Goal: Information Seeking & Learning: Compare options

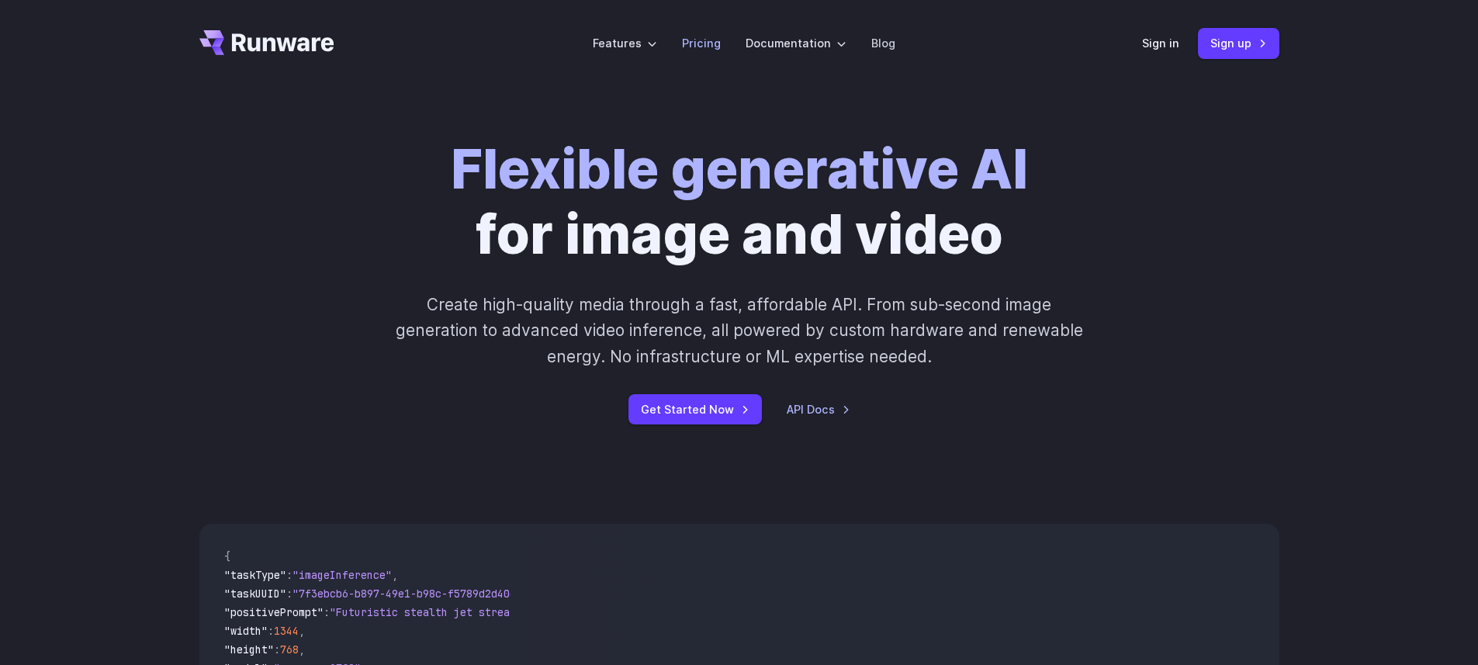
click at [700, 40] on link "Pricing" at bounding box center [701, 43] width 39 height 18
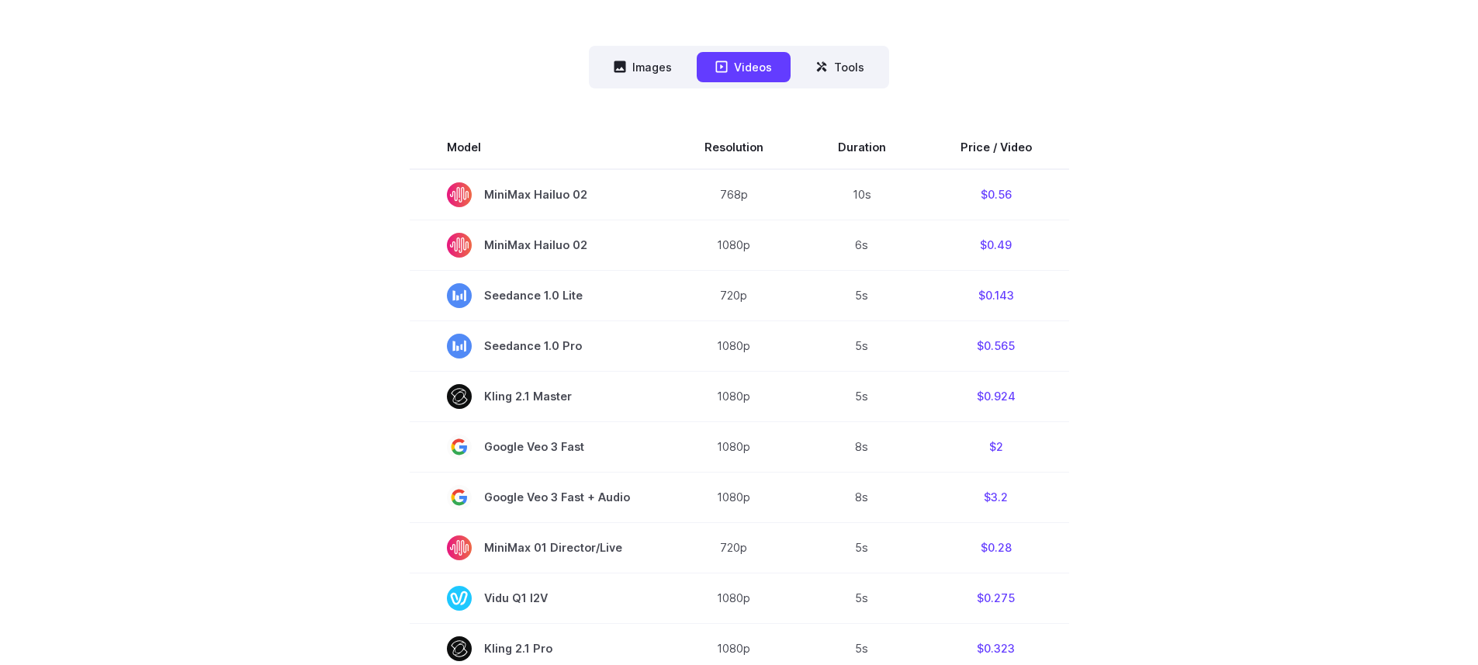
scroll to position [400, 0]
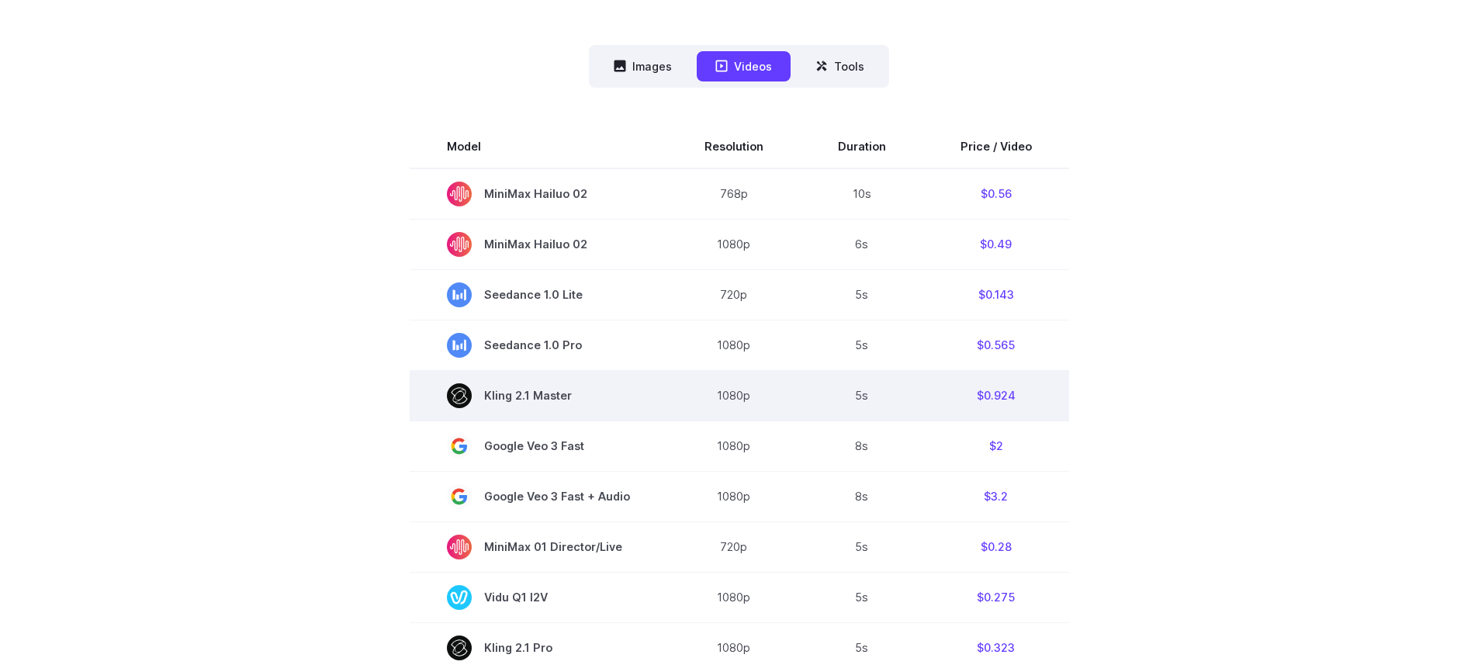
click at [538, 399] on span "Kling 2.1 Master" at bounding box center [538, 395] width 183 height 25
click at [491, 399] on span "Kling 2.1 Master" at bounding box center [538, 395] width 183 height 25
drag, startPoint x: 489, startPoint y: 399, endPoint x: 626, endPoint y: 393, distance: 137.5
click at [626, 393] on span "Kling 2.1 Master" at bounding box center [538, 395] width 183 height 25
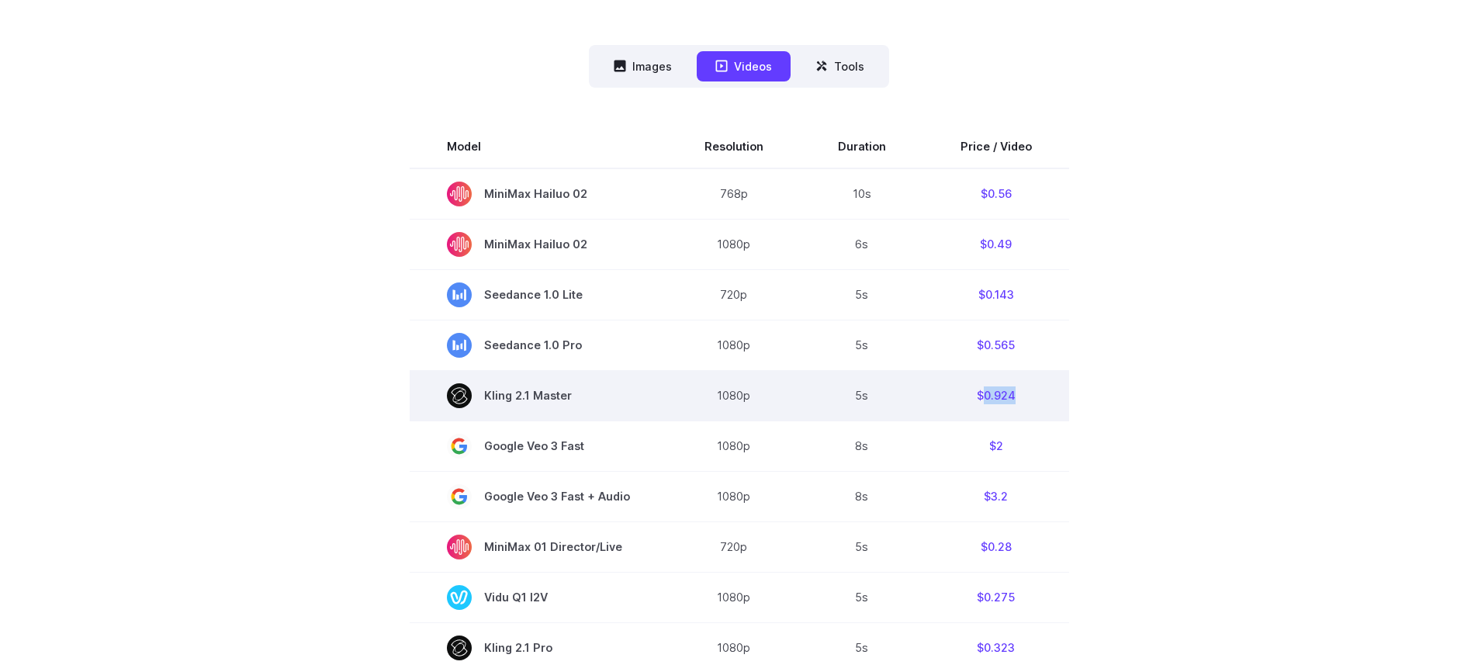
drag, startPoint x: 981, startPoint y: 393, endPoint x: 1033, endPoint y: 396, distance: 52.0
click at [1033, 396] on td "$0.924" at bounding box center [996, 395] width 146 height 50
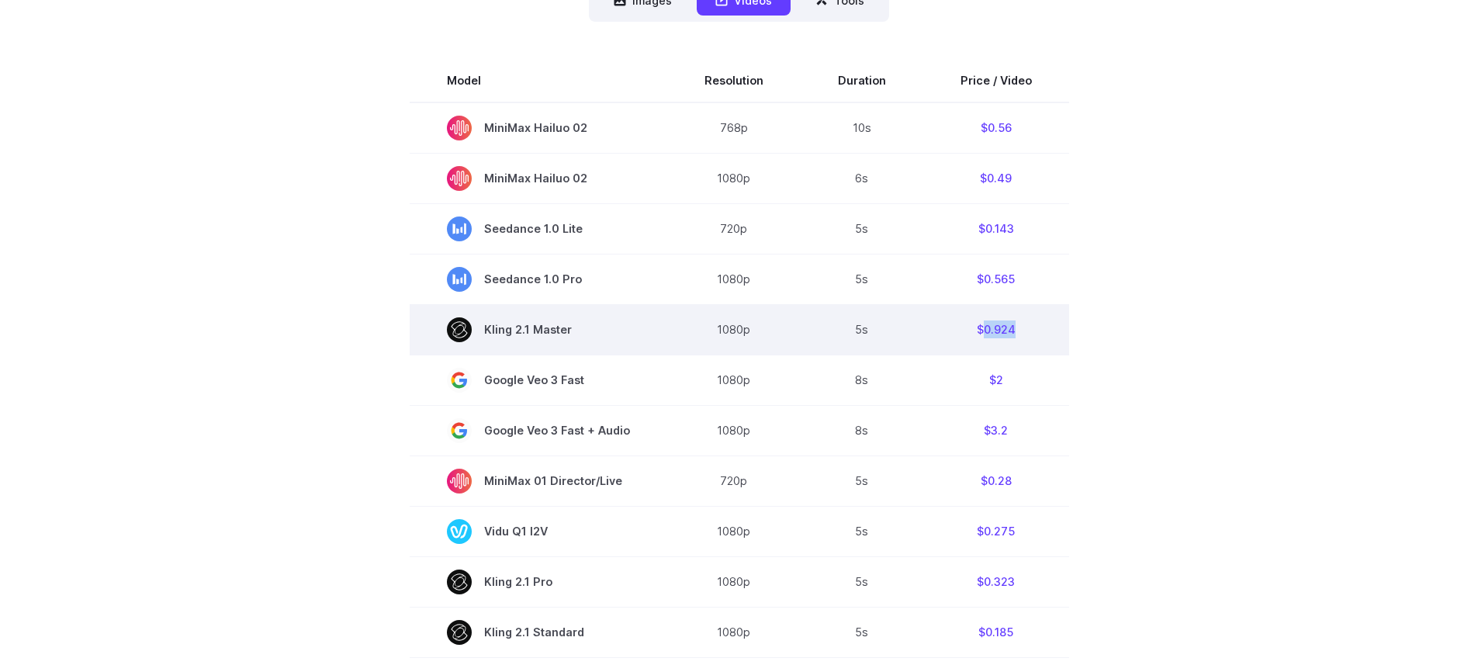
scroll to position [465, 0]
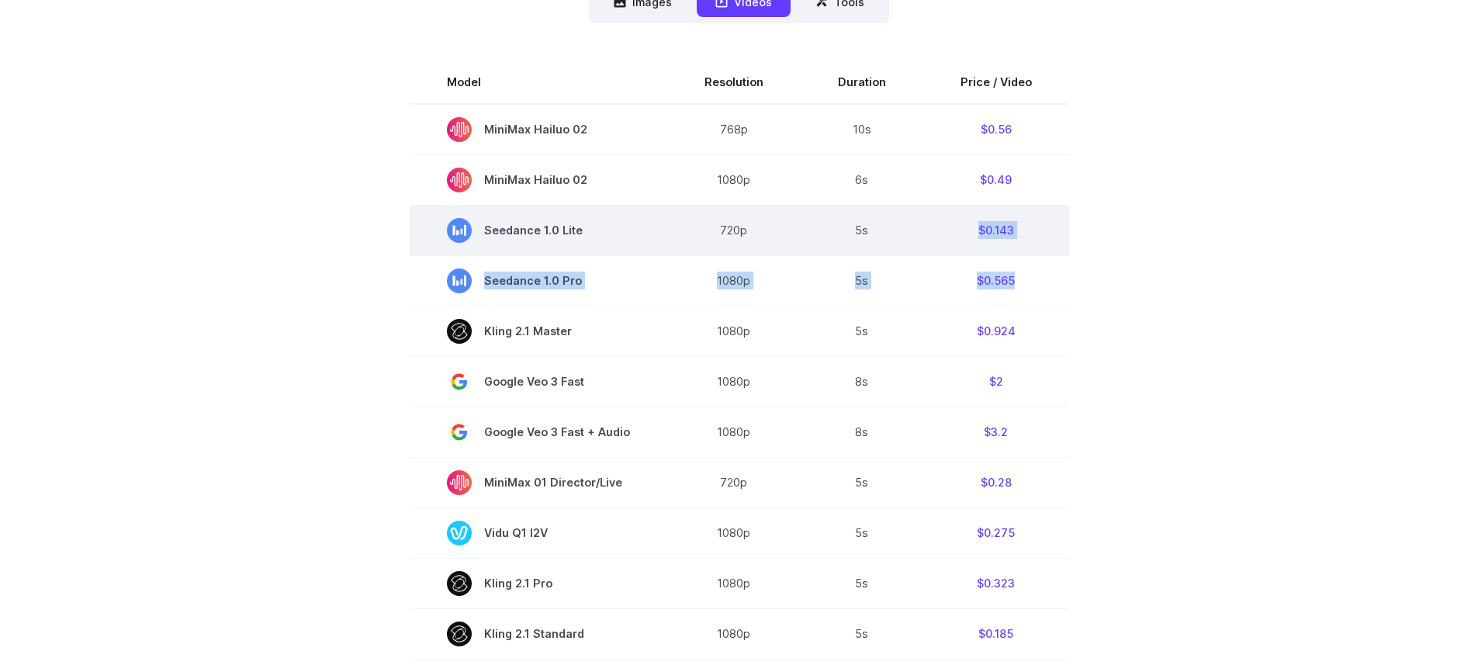
drag, startPoint x: 1050, startPoint y: 276, endPoint x: 905, endPoint y: 245, distance: 148.4
click at [905, 245] on tbody "Model Resolution Duration Price / Video MiniMax Hailuo 02 768p 10s $0.56 MiniMa…" at bounding box center [739, 587] width 659 height 1052
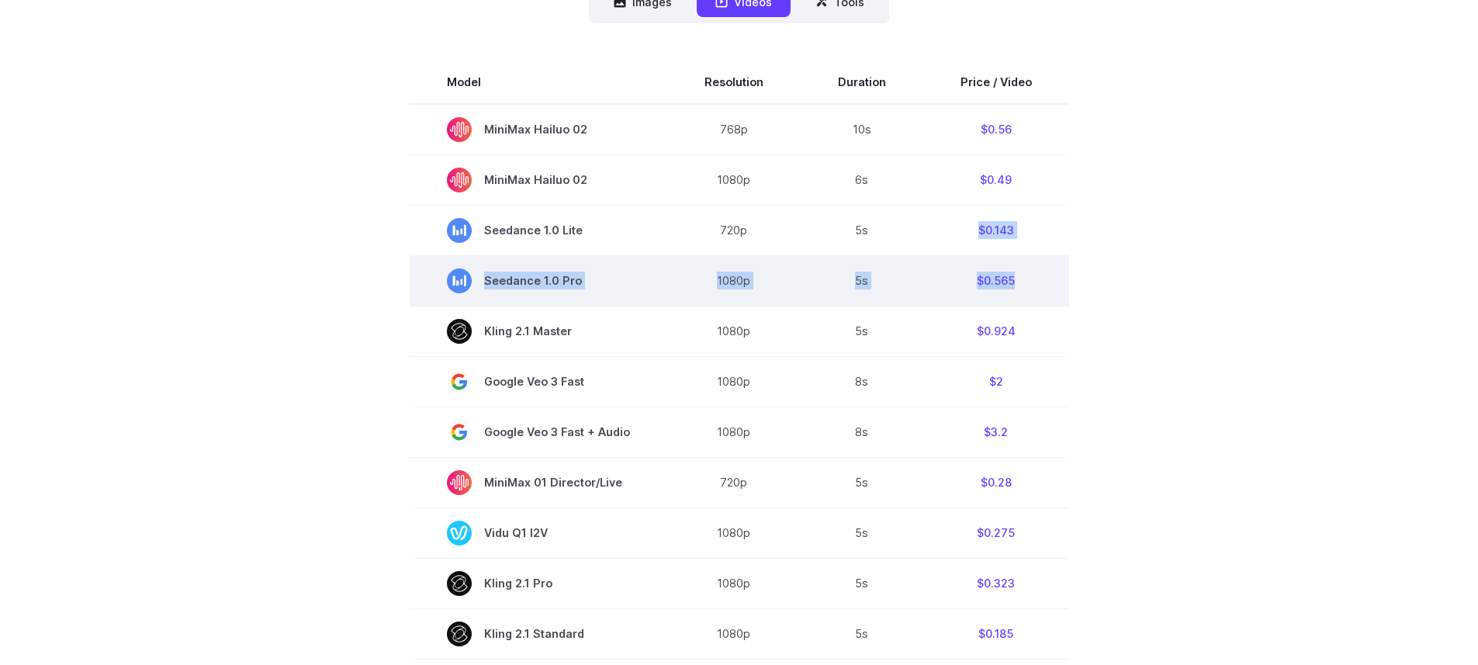
click at [1032, 285] on td "$0.565" at bounding box center [996, 280] width 146 height 50
